Goal: Transaction & Acquisition: Download file/media

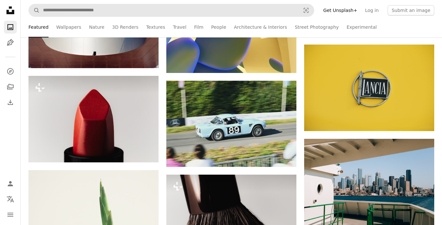
scroll to position [2350, 0]
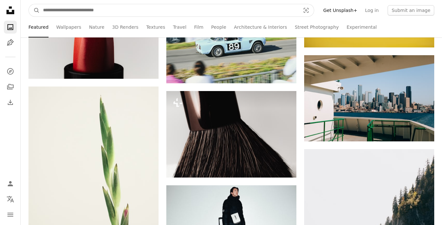
click at [108, 11] on input "Find visuals sitewide" at bounding box center [169, 10] width 258 height 12
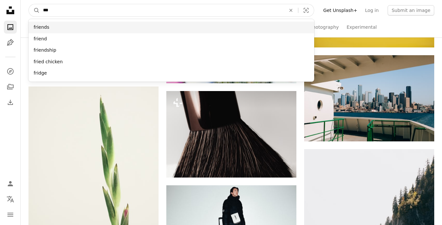
type input "***"
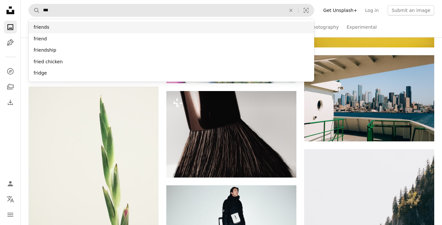
click at [51, 27] on div "friends" at bounding box center [171, 28] width 286 height 12
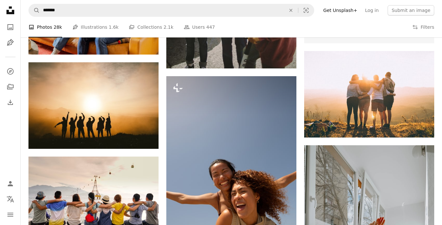
scroll to position [291, 0]
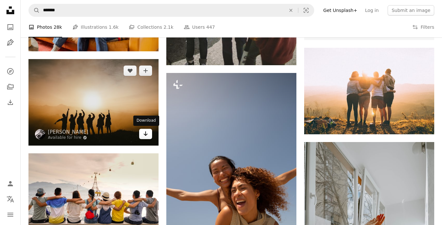
click at [145, 135] on icon "Arrow pointing down" at bounding box center [145, 134] width 5 height 8
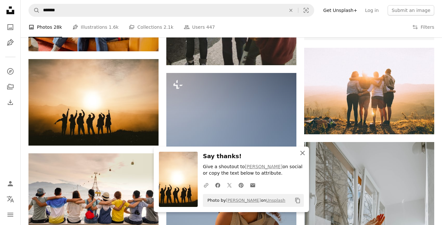
click at [303, 150] on icon "An X shape" at bounding box center [302, 153] width 8 height 8
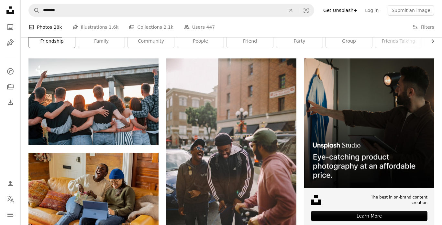
scroll to position [102, 0]
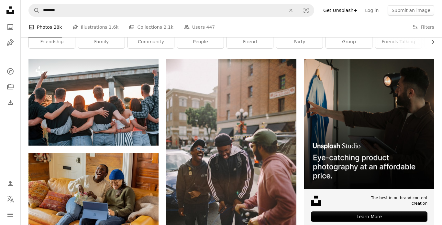
click at [8, 13] on icon at bounding box center [10, 10] width 8 height 8
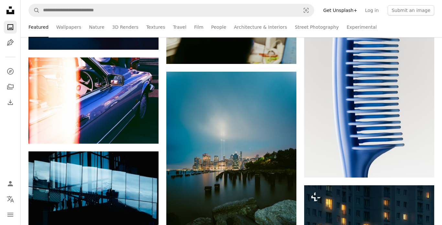
scroll to position [595, 0]
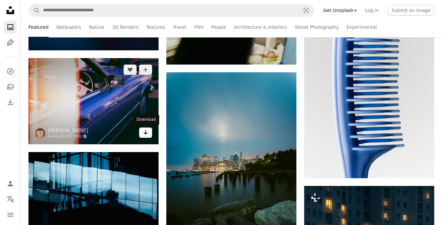
click at [146, 134] on icon "Download" at bounding box center [146, 132] width 4 height 5
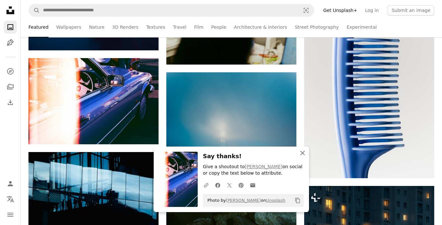
click at [303, 152] on icon "An X shape" at bounding box center [302, 153] width 8 height 8
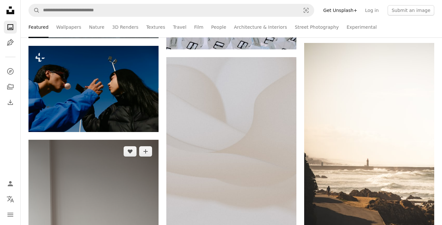
scroll to position [1810, 0]
